Goal: Task Accomplishment & Management: Manage account settings

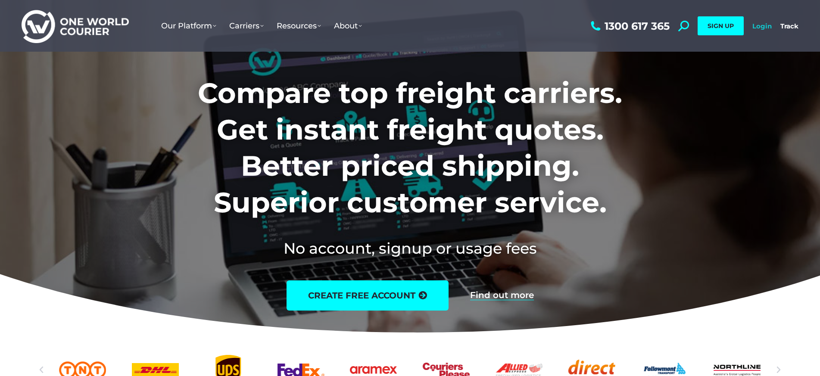
click at [761, 25] on link "Login" at bounding box center [762, 26] width 19 height 8
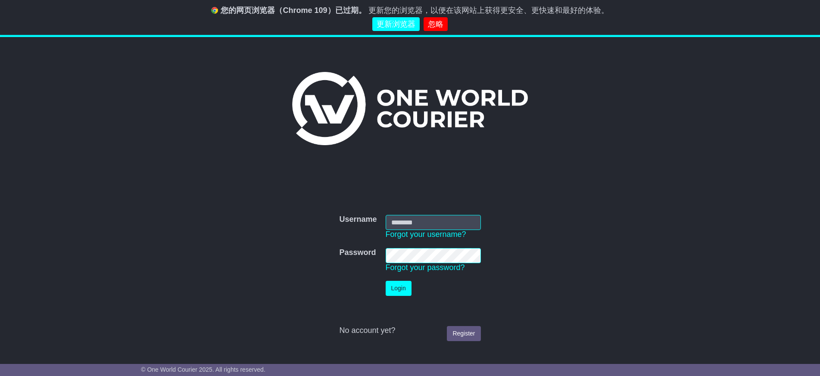
type input "**********"
click at [401, 291] on button "Login" at bounding box center [399, 288] width 26 height 15
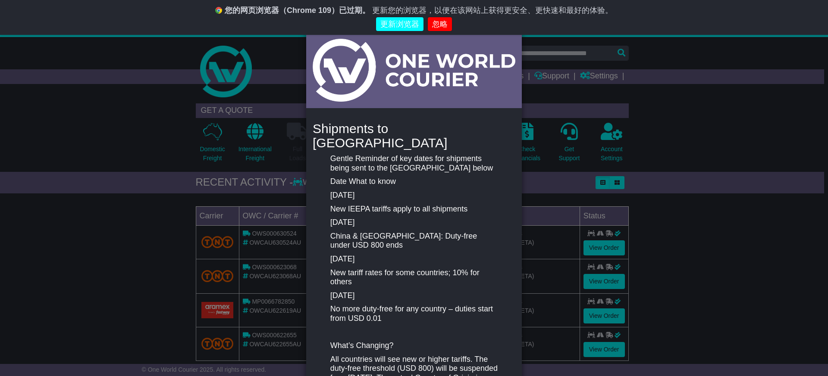
click at [723, 205] on div "New notification × Shipments to [GEOGRAPHIC_DATA] Gentle Reminder of key dates …" at bounding box center [414, 188] width 828 height 376
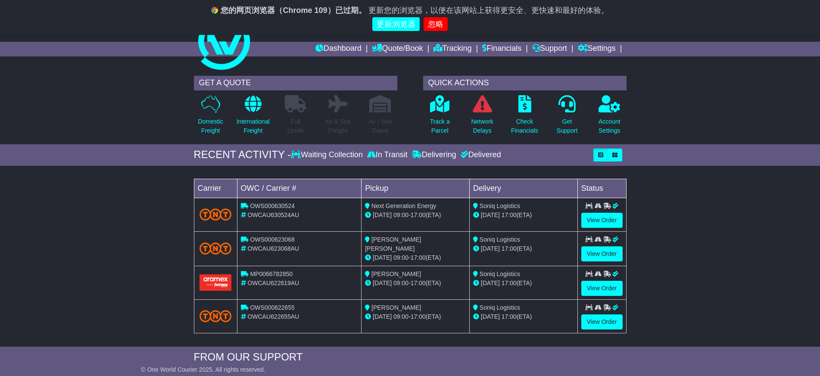
scroll to position [43, 0]
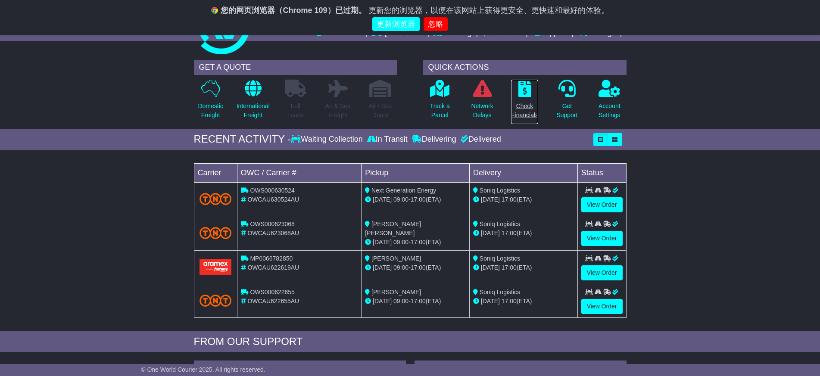
click at [526, 104] on p "Check Financials" at bounding box center [524, 111] width 27 height 18
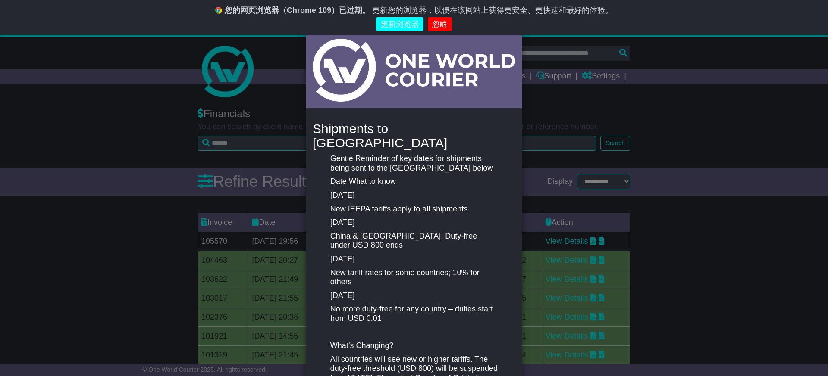
click at [541, 109] on div "New notification × Shipments to [GEOGRAPHIC_DATA] Gentle Reminder of key dates …" at bounding box center [414, 188] width 828 height 376
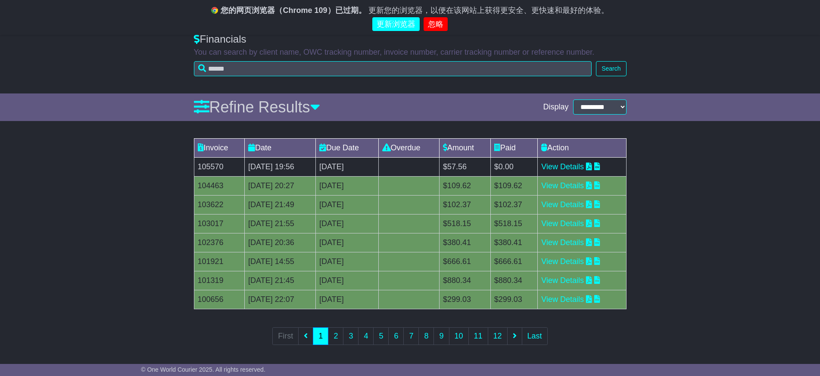
scroll to position [76, 0]
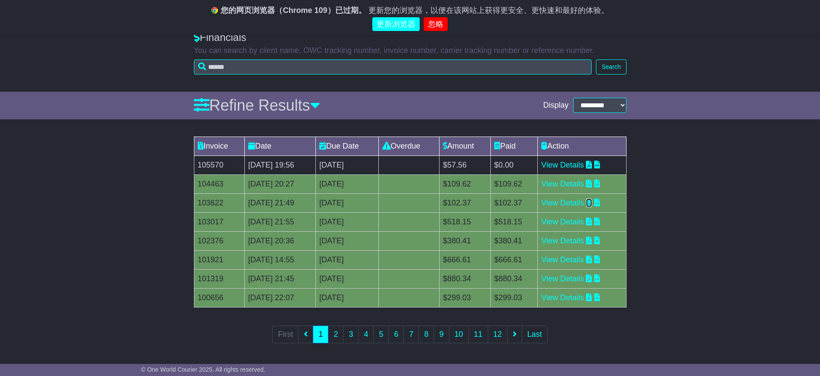
click at [592, 203] on icon at bounding box center [589, 203] width 6 height 8
click at [592, 183] on icon at bounding box center [589, 184] width 6 height 8
click at [592, 165] on icon at bounding box center [589, 165] width 6 height 8
